Goal: Check status

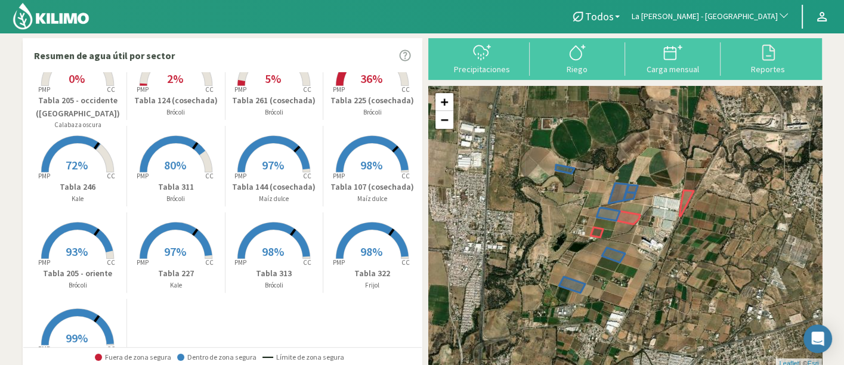
scroll to position [97, 0]
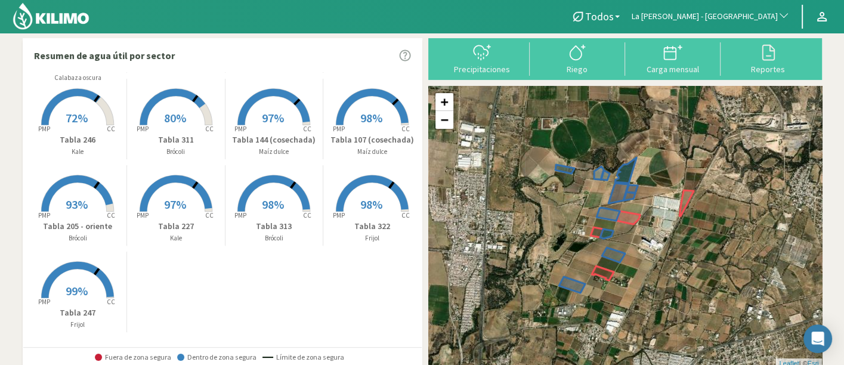
click at [110, 277] on rect at bounding box center [77, 299] width 95 height 95
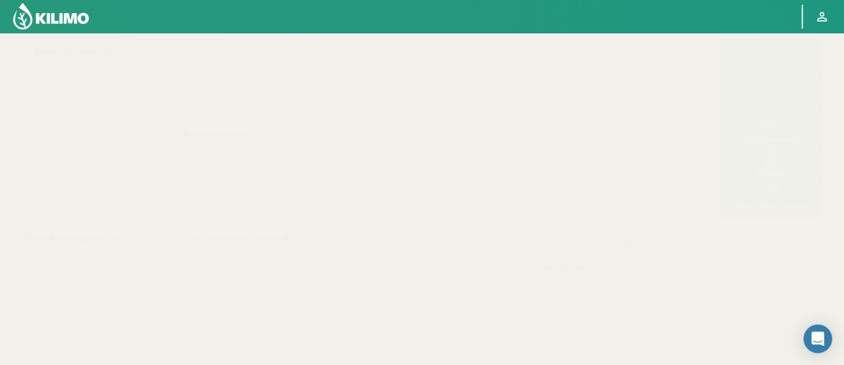
select select "161: Object"
select select "8: Object"
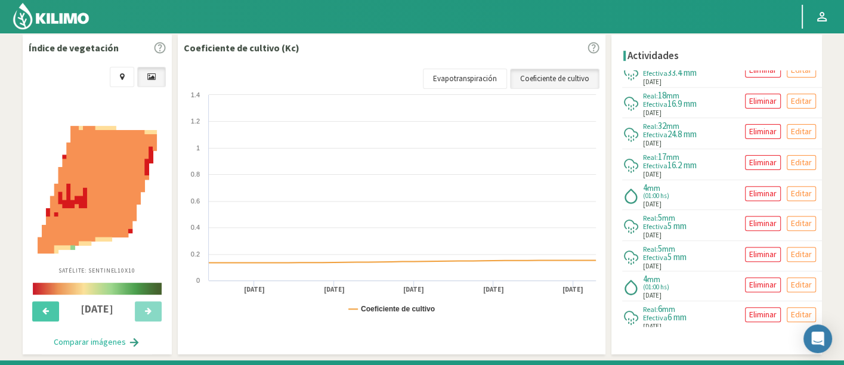
scroll to position [66, 0]
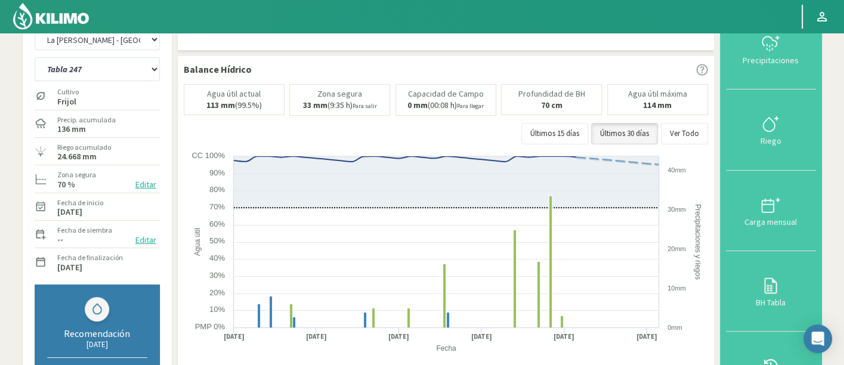
scroll to position [0, 0]
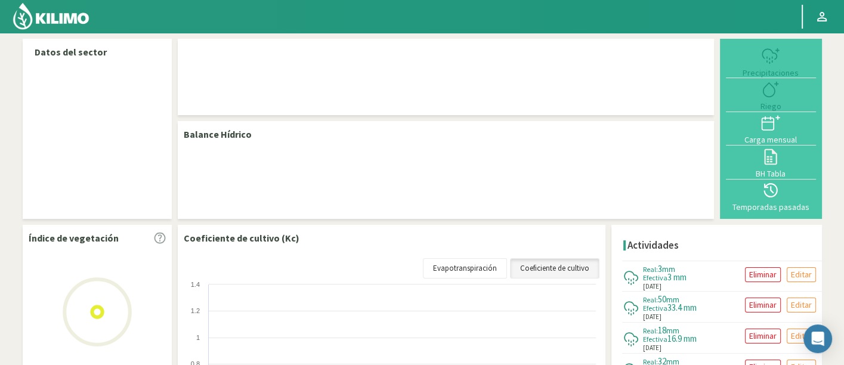
select select "161: Object"
select select "8: Object"
